Goal: Check status: Check status

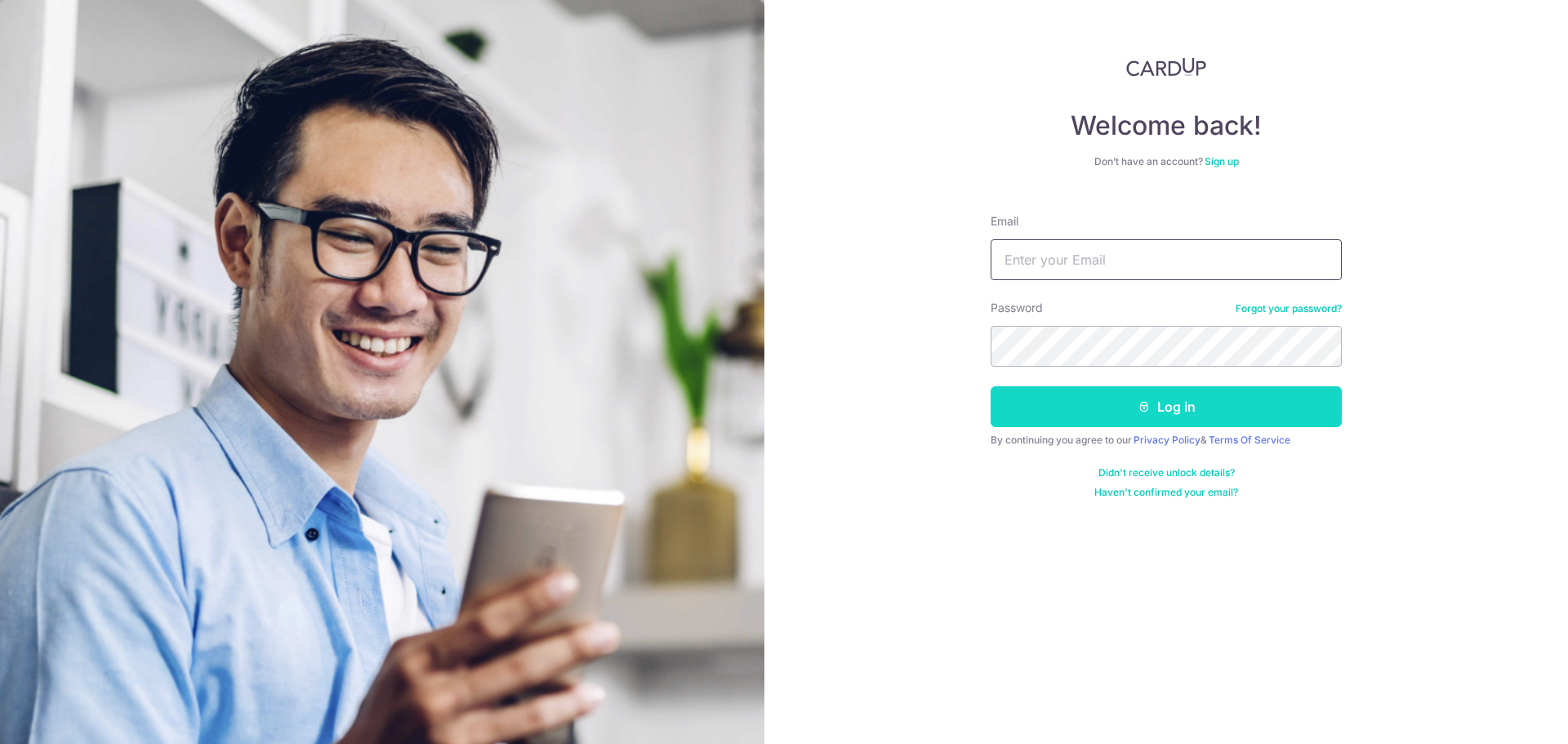
type input "francong@one-tax.com"
click at [1145, 413] on button "Log in" at bounding box center [1167, 407] width 351 height 41
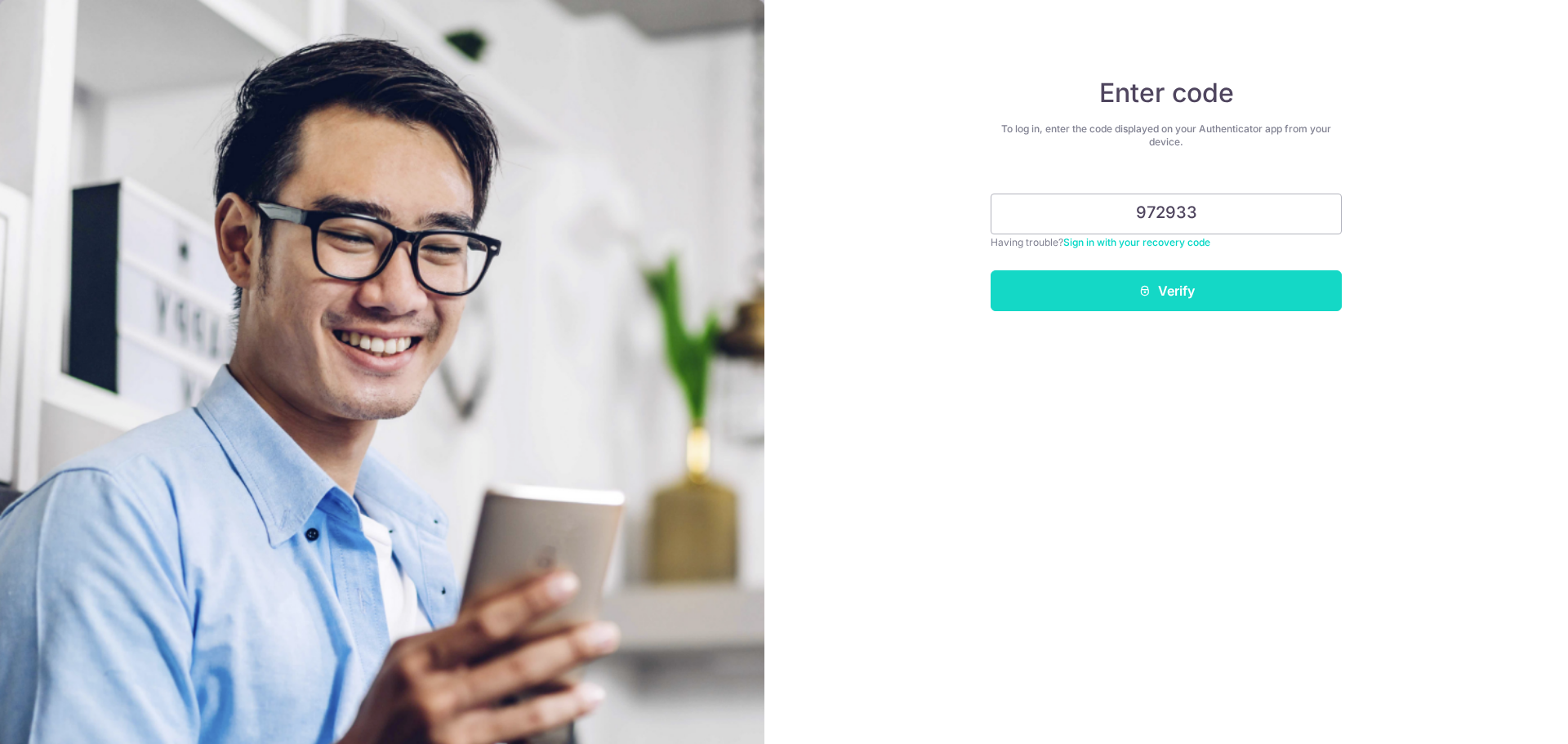
type input "972933"
click at [1184, 299] on button "Verify" at bounding box center [1167, 291] width 351 height 41
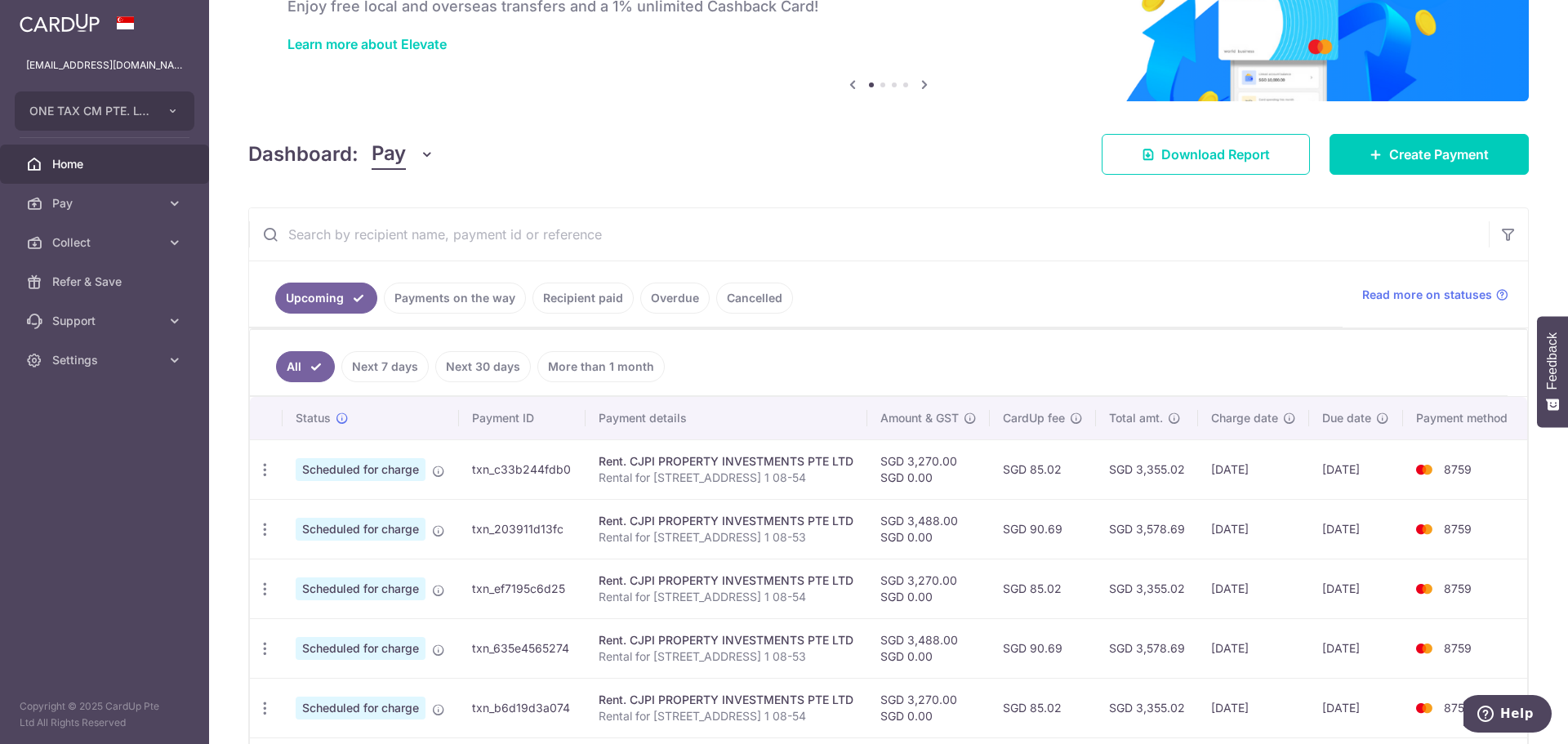
scroll to position [163, 0]
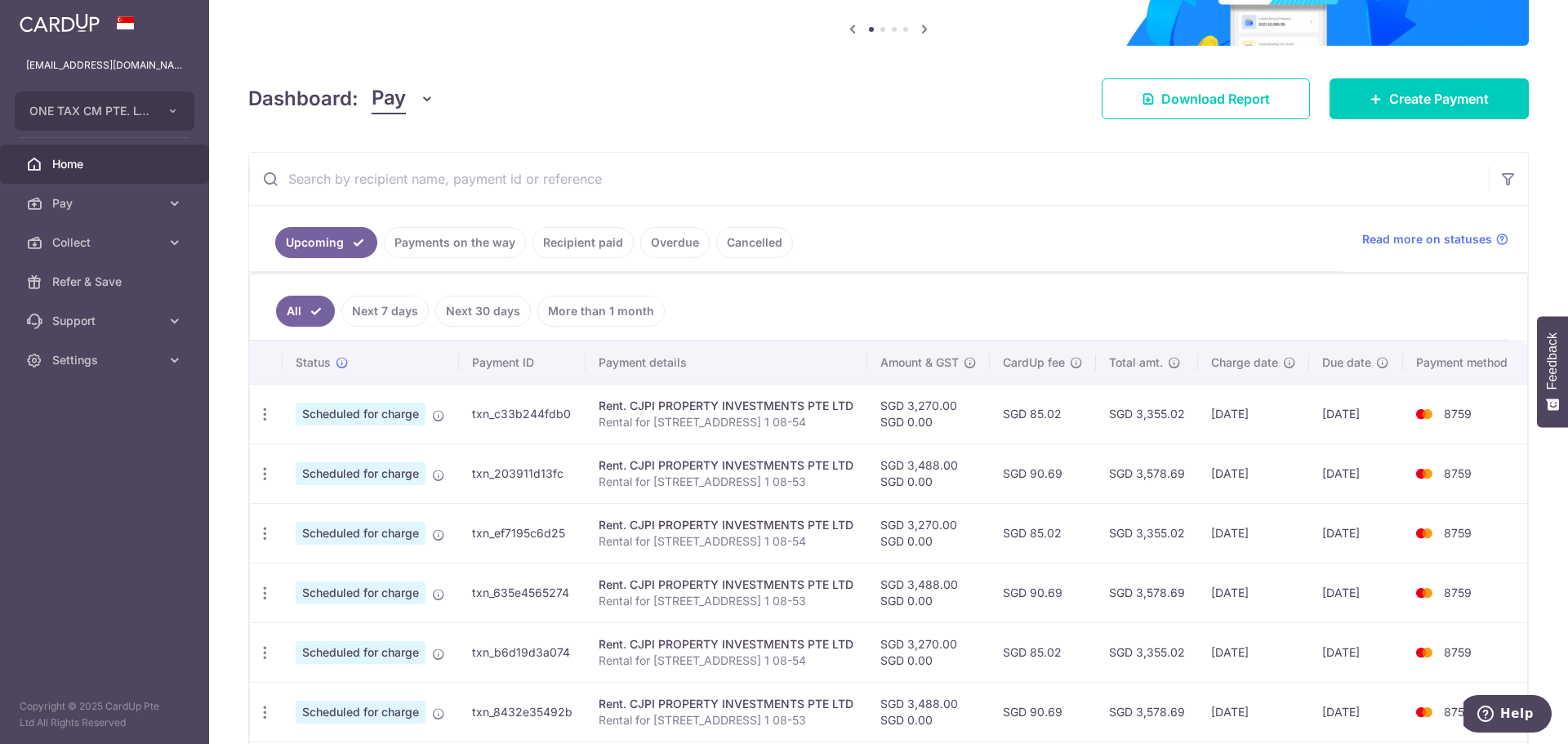
click at [592, 237] on link "Recipient paid" at bounding box center [583, 243] width 102 height 31
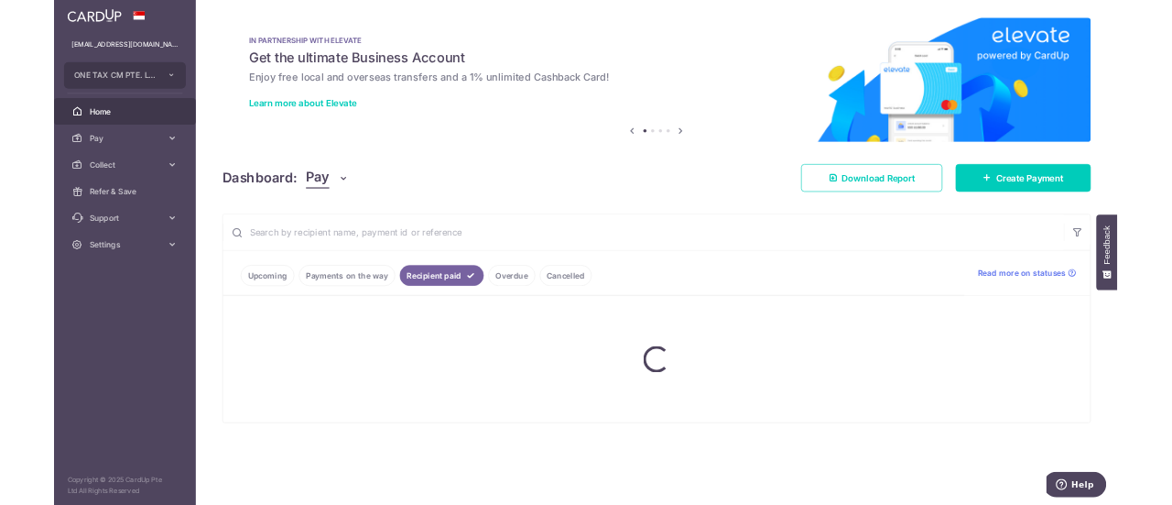
scroll to position [0, 0]
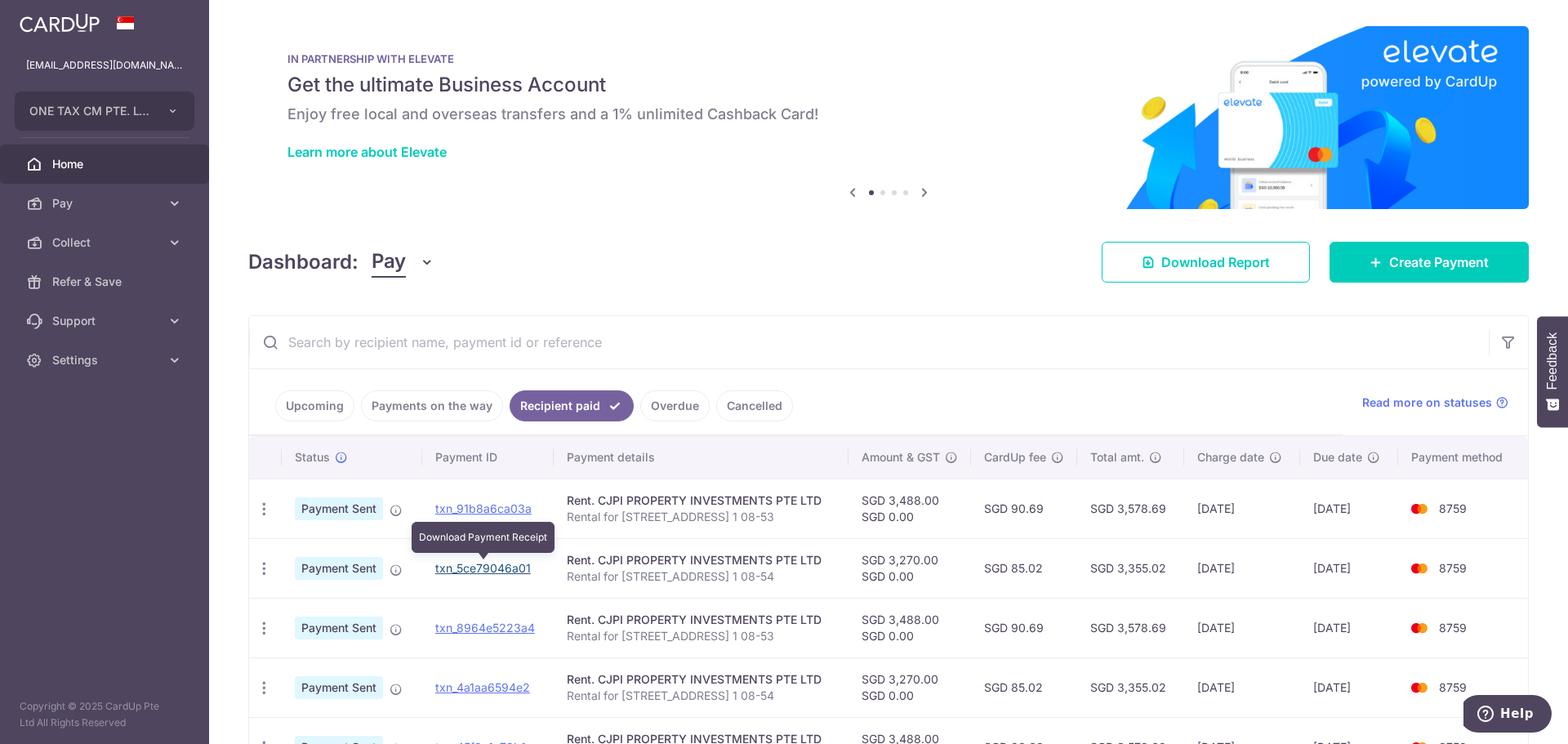
drag, startPoint x: 514, startPoint y: 571, endPoint x: 849, endPoint y: 54, distance: 616.0
click at [514, 571] on link "txn_5ce79046a01" at bounding box center [483, 568] width 95 height 14
drag, startPoint x: 499, startPoint y: 508, endPoint x: 870, endPoint y: 56, distance: 584.8
click at [499, 508] on link "txn_91b8a6ca03a" at bounding box center [483, 508] width 96 height 14
